Goal: Task Accomplishment & Management: Complete application form

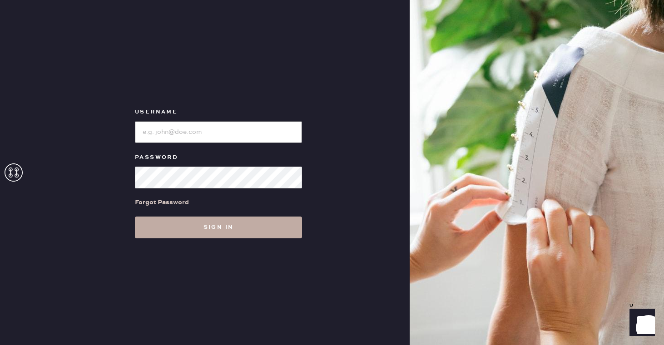
type input "reformationsoho"
click at [188, 225] on button "Sign in" at bounding box center [218, 228] width 167 height 22
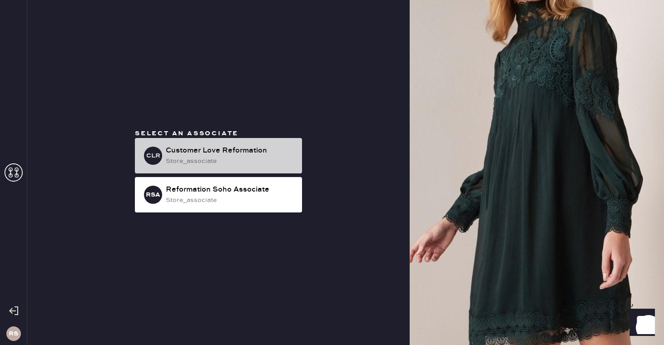
click at [220, 163] on div "store_associate" at bounding box center [230, 161] width 129 height 10
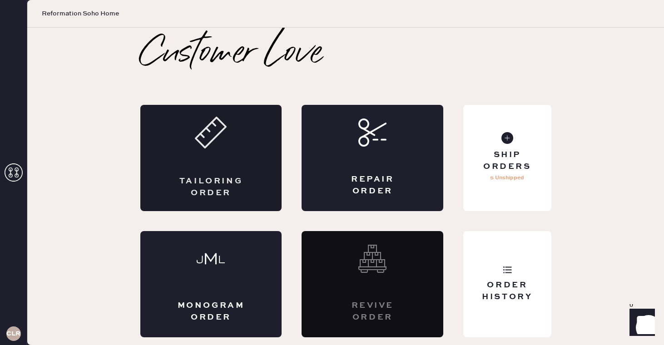
click at [251, 149] on div "Tailoring Order" at bounding box center [211, 158] width 142 height 106
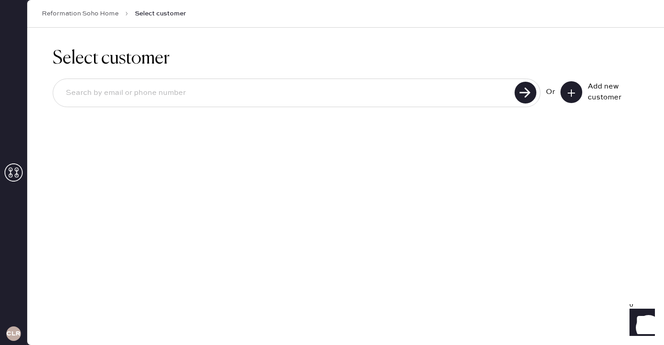
click at [250, 87] on input at bounding box center [285, 93] width 453 height 21
click at [573, 98] on button at bounding box center [571, 92] width 22 height 22
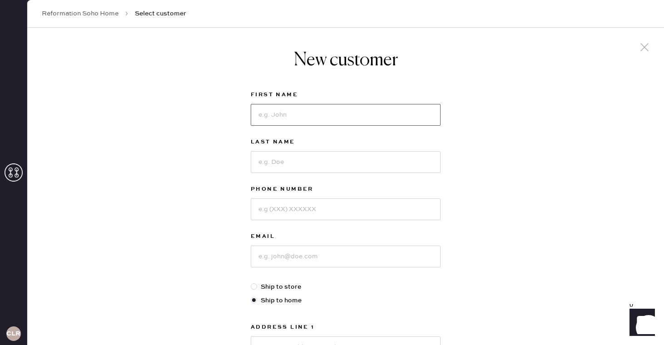
click at [365, 120] on input at bounding box center [346, 115] width 190 height 22
type input "[PERSON_NAME]"
click at [318, 158] on input at bounding box center [346, 162] width 190 height 22
type input "[PERSON_NAME]"
click at [299, 207] on input at bounding box center [346, 209] width 190 height 22
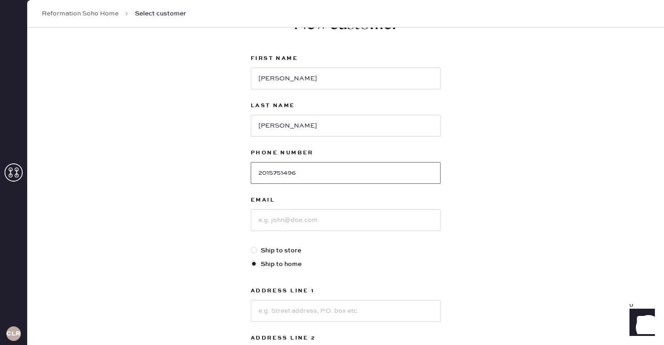
scroll to position [49, 0]
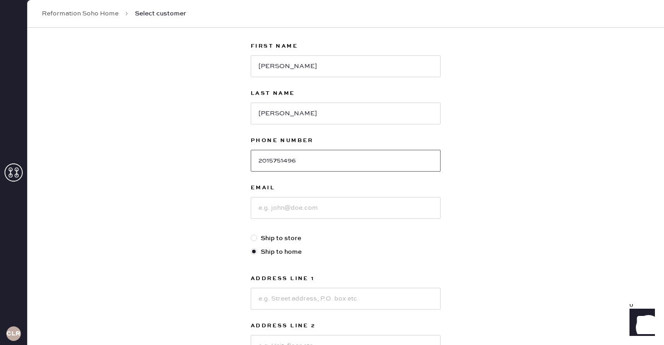
type input "2015751496"
click at [283, 214] on input at bounding box center [346, 208] width 190 height 22
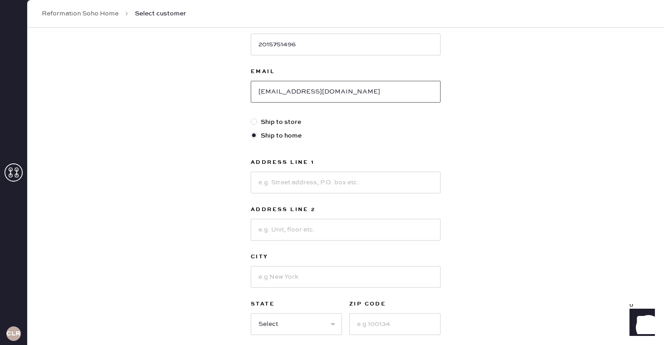
scroll to position [165, 0]
type input "[EMAIL_ADDRESS][DOMAIN_NAME]"
click at [282, 185] on input at bounding box center [346, 182] width 190 height 22
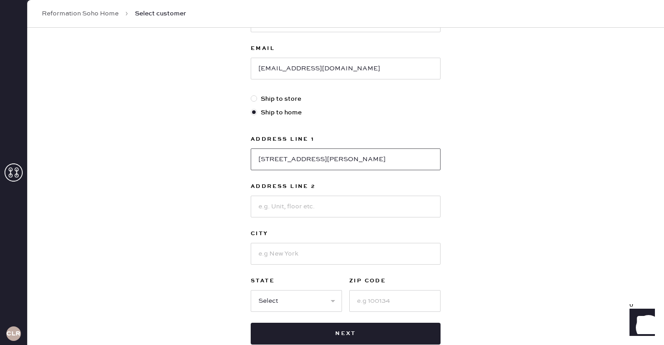
scroll to position [199, 0]
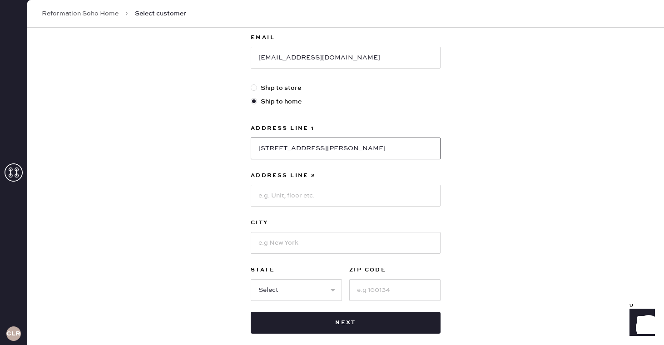
type input "[STREET_ADDRESS][PERSON_NAME]"
click at [283, 199] on input at bounding box center [346, 196] width 190 height 22
type input "Apt 6D"
click at [277, 240] on input at bounding box center [346, 243] width 190 height 22
type input "[US_STATE]"
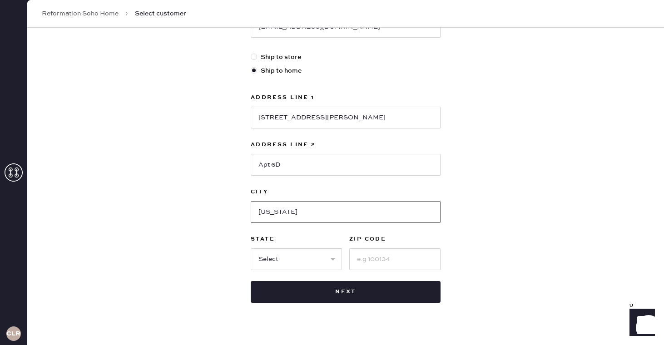
scroll to position [246, 0]
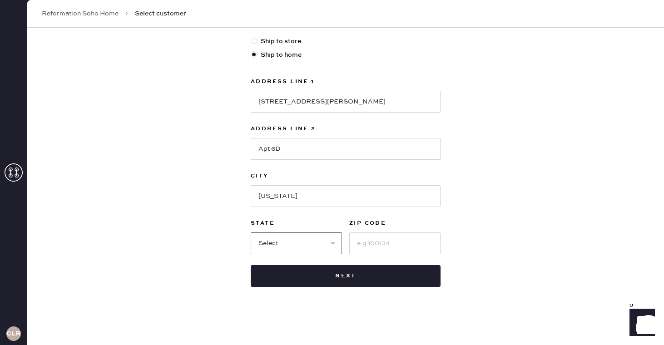
click at [308, 244] on select "Select AK AL AR AZ CA CO CT [GEOGRAPHIC_DATA] DE FL [GEOGRAPHIC_DATA] HI [GEOGR…" at bounding box center [296, 244] width 91 height 22
select select "NY"
click at [251, 233] on select "Select AK AL AR AZ CA CO CT [GEOGRAPHIC_DATA] DE FL [GEOGRAPHIC_DATA] HI [GEOGR…" at bounding box center [296, 244] width 91 height 22
click at [372, 243] on input at bounding box center [394, 244] width 91 height 22
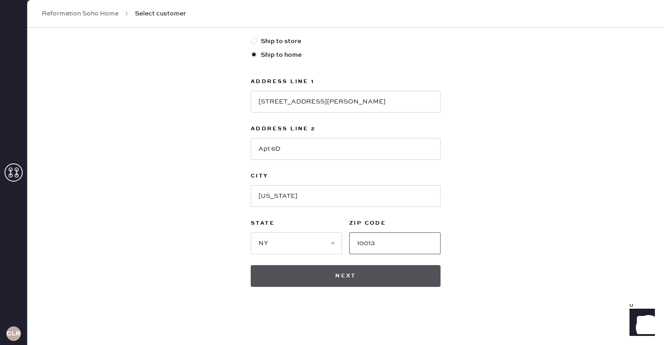
type input "10013"
click at [388, 278] on button "Next" at bounding box center [346, 276] width 190 height 22
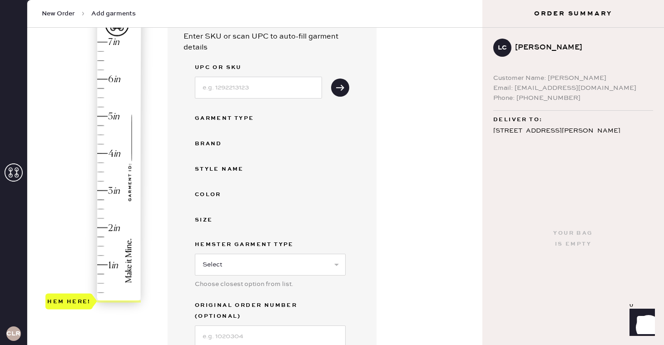
scroll to position [94, 0]
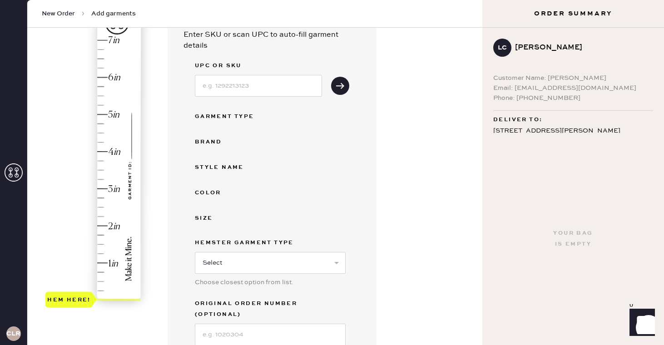
click at [100, 123] on div "Hem here!" at bounding box center [93, 170] width 97 height 268
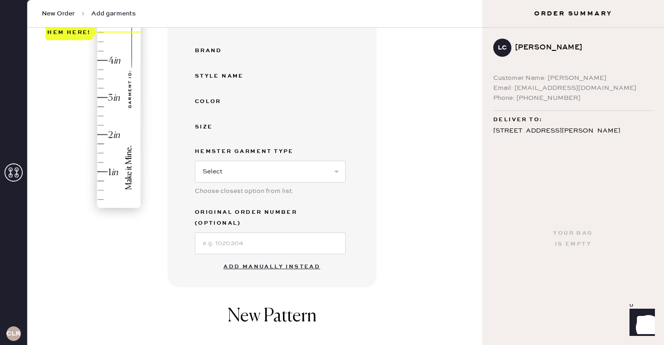
scroll to position [188, 0]
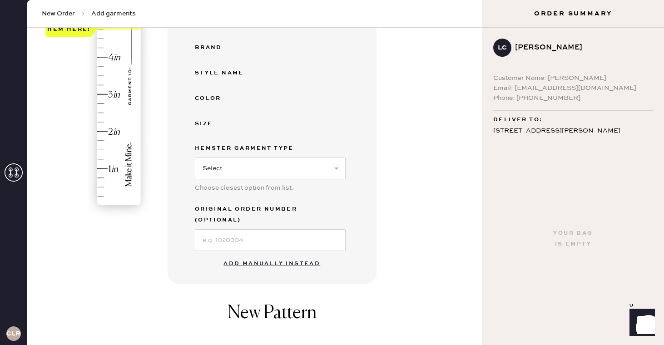
click at [264, 255] on button "Add manually instead" at bounding box center [272, 264] width 108 height 18
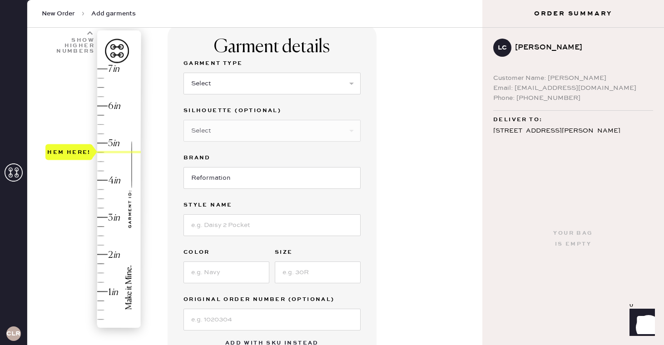
scroll to position [66, 0]
click at [272, 79] on select "Select Basic Skirt Jeans Leggings Pants Shorts Basic Sleeved Dress Basic Sleeve…" at bounding box center [271, 83] width 177 height 22
select select "7"
click at [183, 72] on select "Select Basic Skirt Jeans Leggings Pants Shorts Basic Sleeved Dress Basic Sleeve…" at bounding box center [271, 83] width 177 height 22
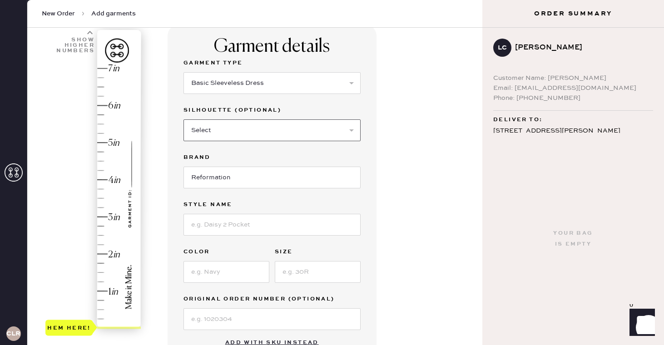
click at [272, 129] on select "Select Maxi Dress Midi Dress Mini Dress Other" at bounding box center [271, 130] width 177 height 22
select select "33"
click at [183, 119] on select "Select Maxi Dress Midi Dress Mini Dress Other" at bounding box center [271, 130] width 177 height 22
click at [281, 226] on input at bounding box center [271, 225] width 177 height 22
type input "t"
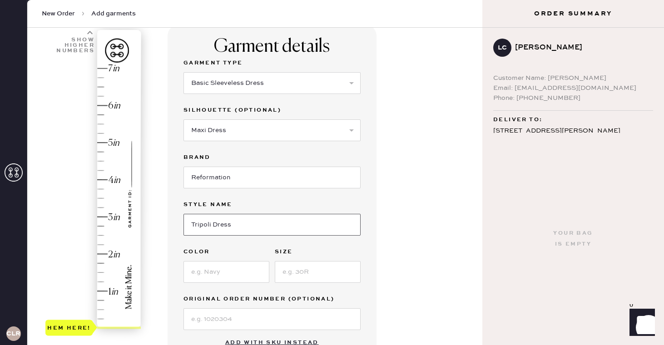
type input "Tripoli Dress"
click at [238, 278] on input at bounding box center [226, 272] width 86 height 22
type input "s"
type input "Z"
type input "Selene"
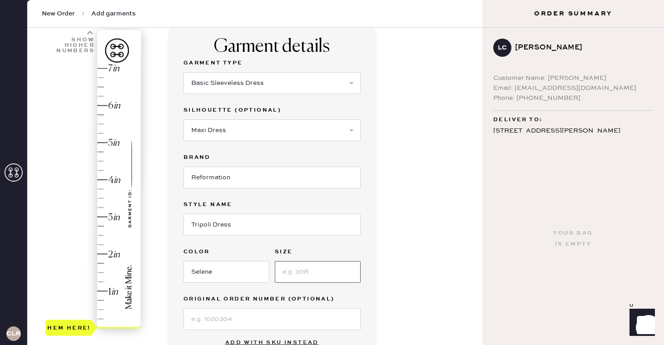
click at [316, 272] on input at bounding box center [318, 272] width 86 height 22
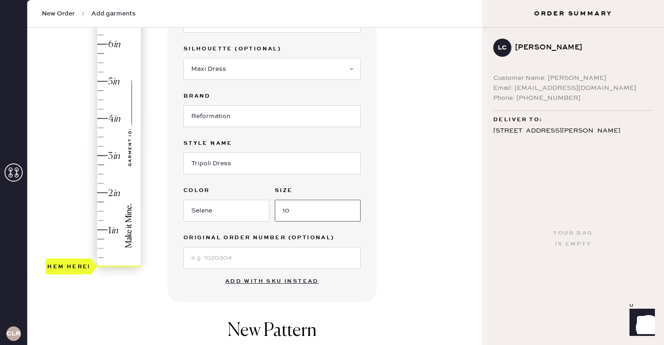
scroll to position [131, 0]
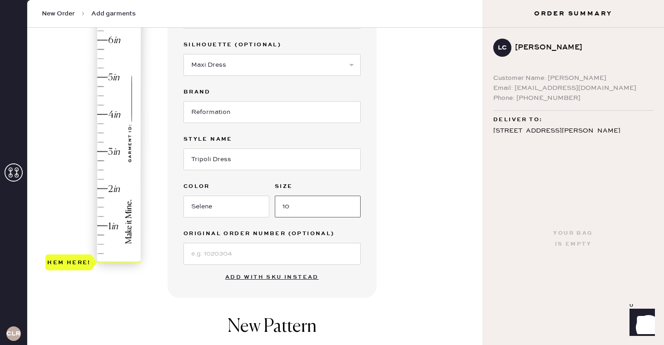
type input "10"
click at [103, 124] on div "Hem here!" at bounding box center [93, 133] width 97 height 268
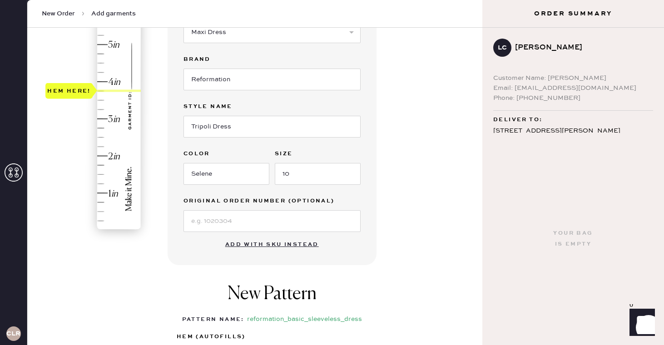
scroll to position [159, 0]
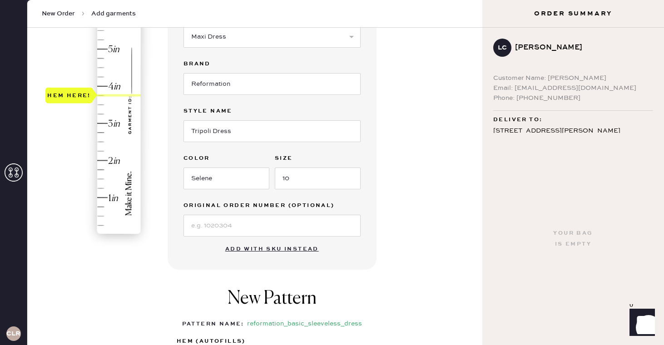
type input "4.75"
click at [100, 59] on div "Hem here!" at bounding box center [93, 105] width 97 height 268
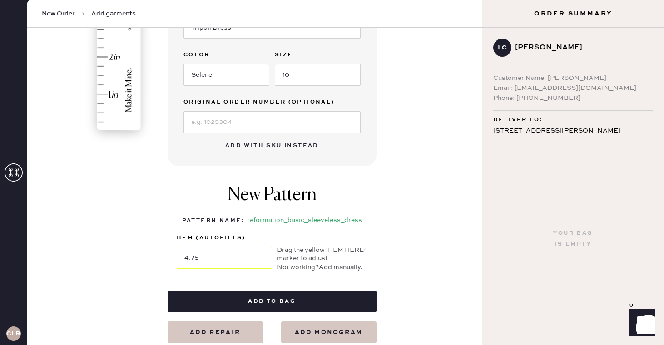
scroll to position [264, 0]
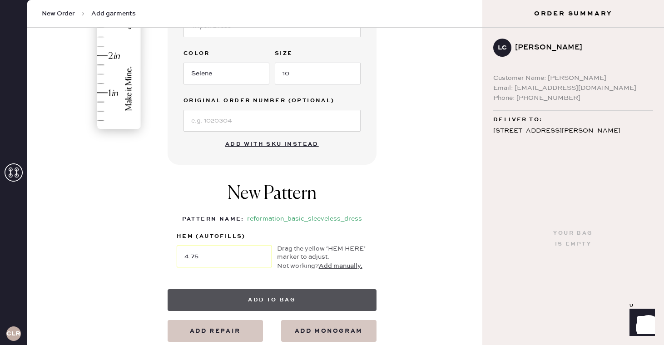
click at [294, 300] on button "Add to bag" at bounding box center [272, 300] width 209 height 22
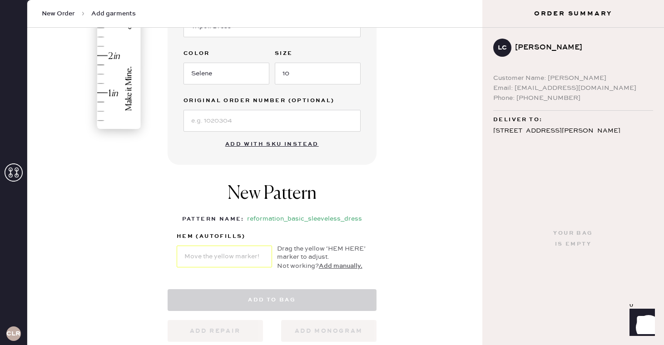
select select "7"
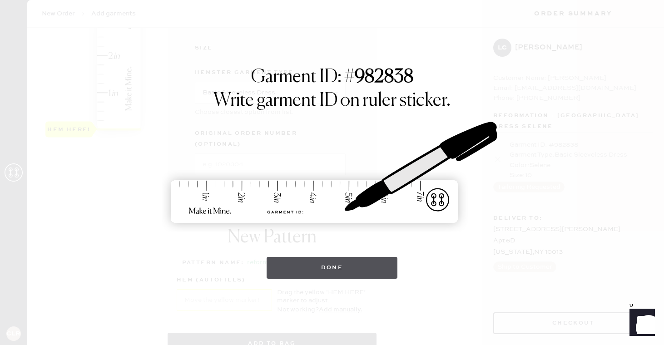
click at [327, 270] on button "Done" at bounding box center [332, 268] width 131 height 22
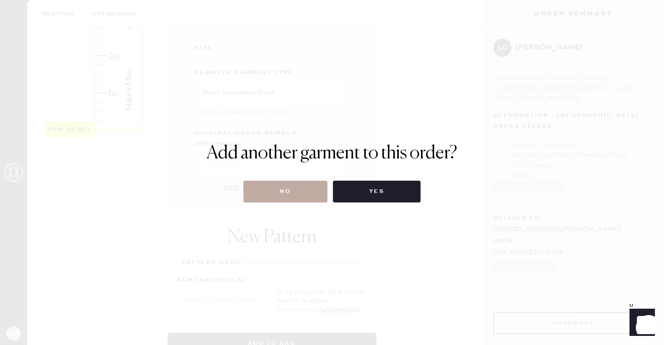
click at [297, 190] on button "No" at bounding box center [285, 192] width 84 height 22
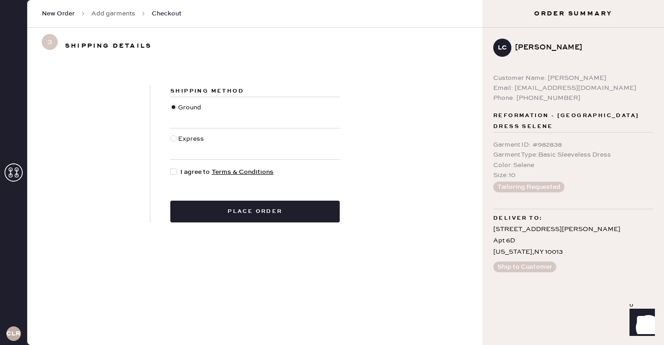
click at [178, 171] on div at bounding box center [175, 172] width 10 height 10
click at [171, 168] on input "I agree to Terms & Conditions" at bounding box center [170, 167] width 0 height 0
checkbox input "true"
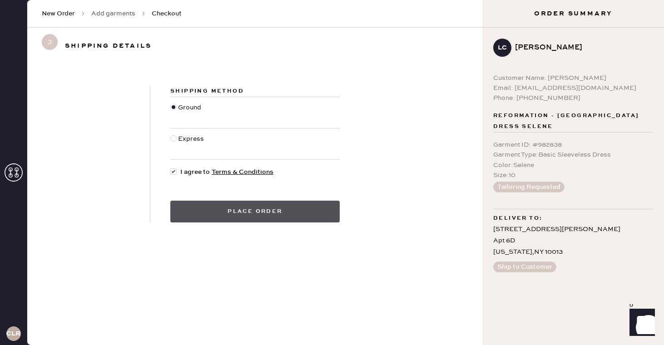
click at [216, 214] on button "Place order" at bounding box center [254, 212] width 169 height 22
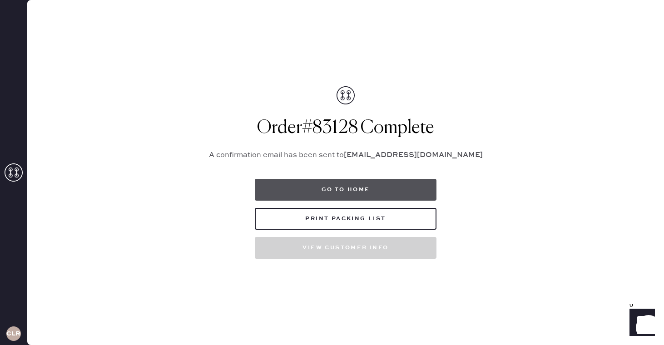
click at [320, 188] on button "Go to home" at bounding box center [346, 190] width 182 height 22
